Goal: Task Accomplishment & Management: Use online tool/utility

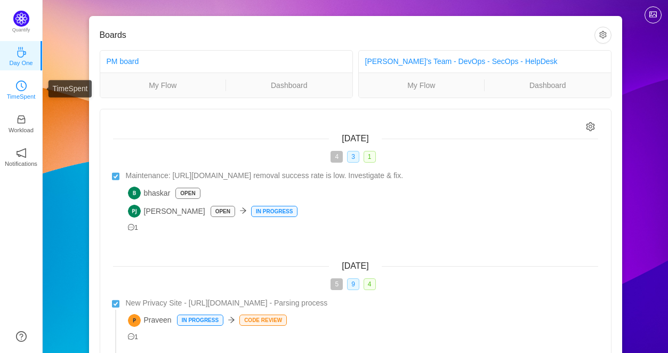
click at [19, 92] on p "TimeSpent" at bounding box center [21, 97] width 29 height 10
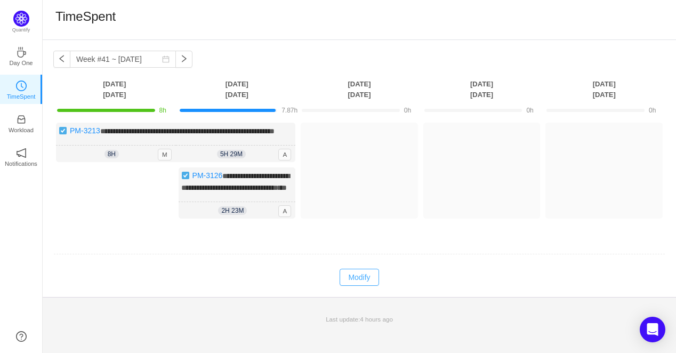
click at [352, 286] on button "Modify" at bounding box center [359, 277] width 39 height 17
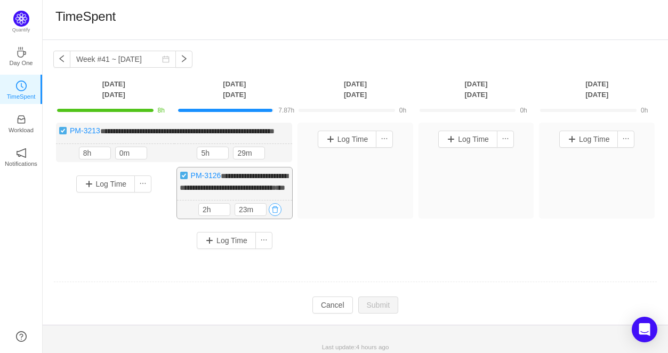
click at [276, 216] on button "button" at bounding box center [275, 209] width 13 height 13
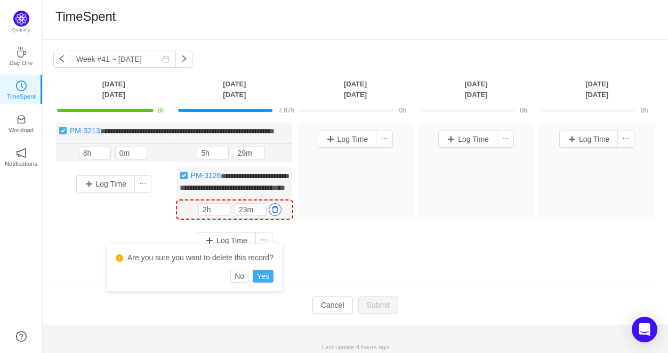
click at [258, 280] on button "Yes" at bounding box center [263, 276] width 21 height 13
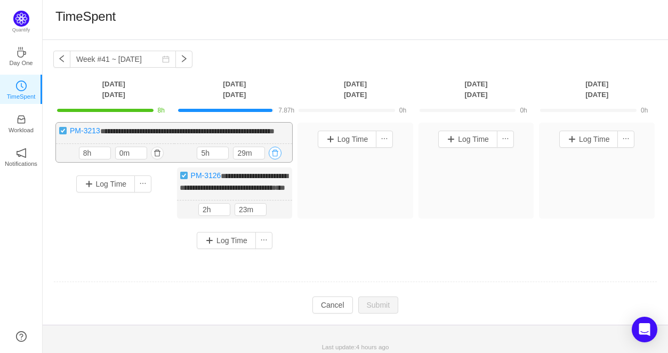
click at [276, 160] on button "button" at bounding box center [275, 153] width 13 height 13
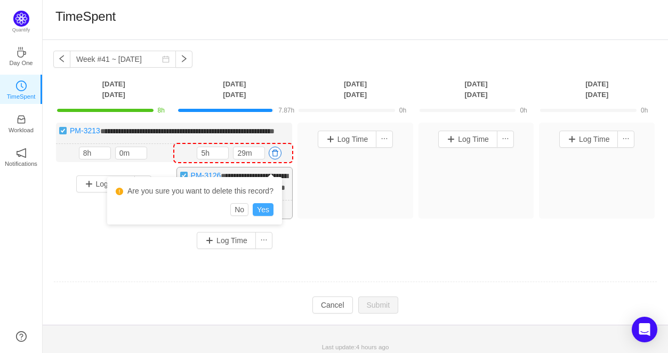
click at [259, 208] on button "Yes" at bounding box center [263, 209] width 21 height 13
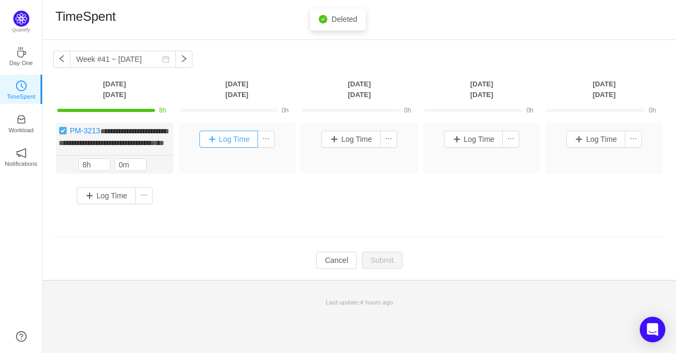
click at [236, 135] on button "Log Time" at bounding box center [229, 139] width 59 height 17
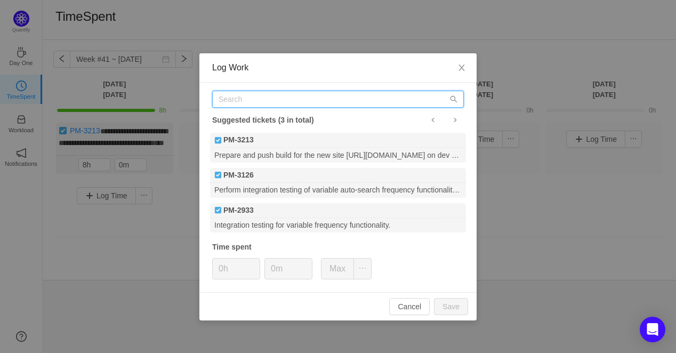
click at [243, 99] on input "text" at bounding box center [338, 99] width 252 height 17
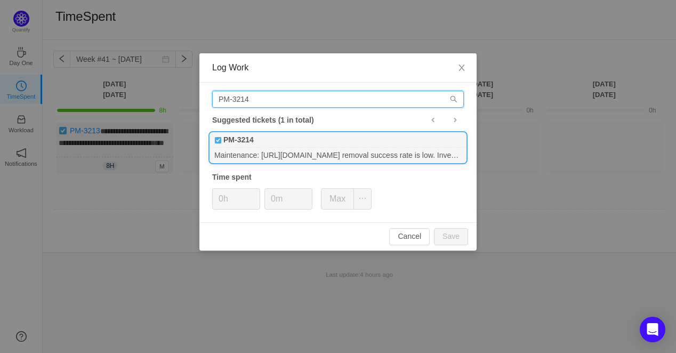
type input "PM-3214"
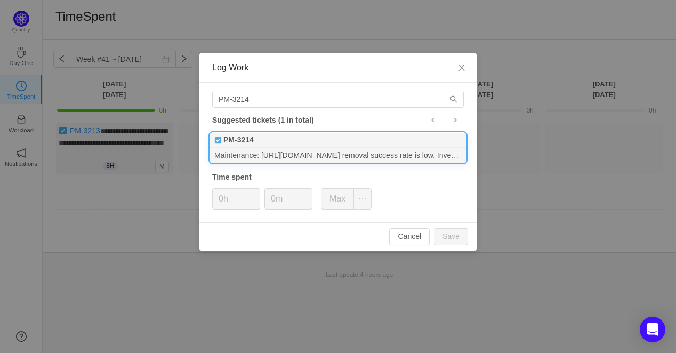
click at [272, 140] on div "PM-3214" at bounding box center [338, 140] width 256 height 15
click at [345, 199] on button "Max" at bounding box center [337, 198] width 33 height 21
click at [444, 236] on button "Save" at bounding box center [451, 236] width 34 height 17
type input "0h"
